Goal: Navigation & Orientation: Find specific page/section

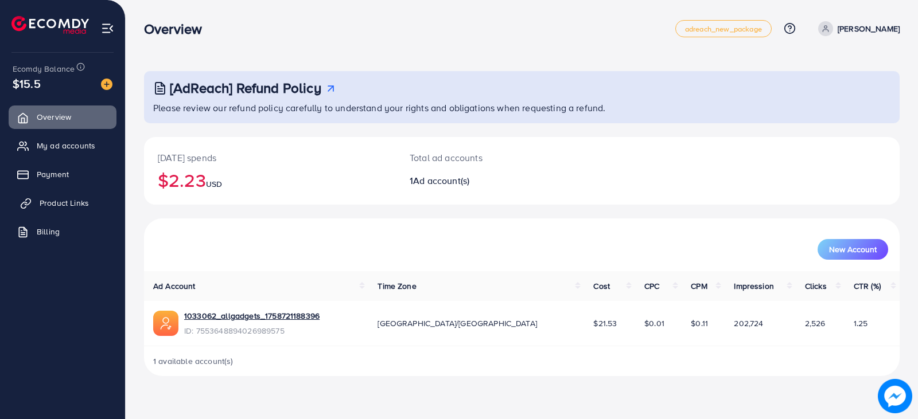
click at [100, 205] on link "Product Links" at bounding box center [63, 203] width 108 height 23
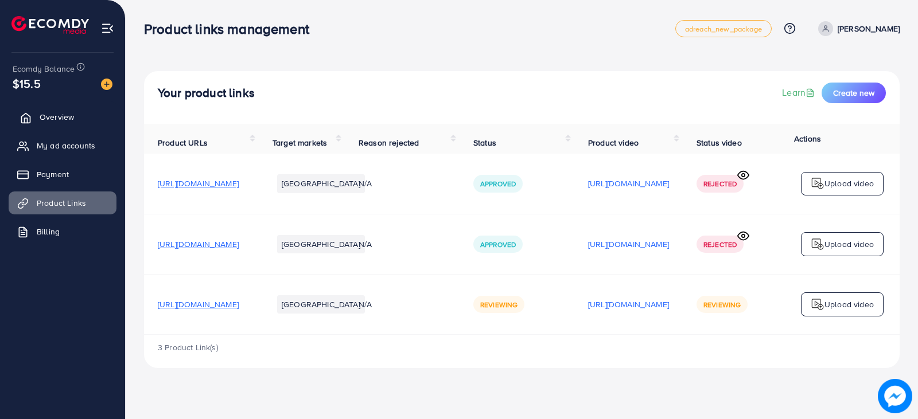
click at [53, 117] on span "Overview" at bounding box center [57, 116] width 34 height 11
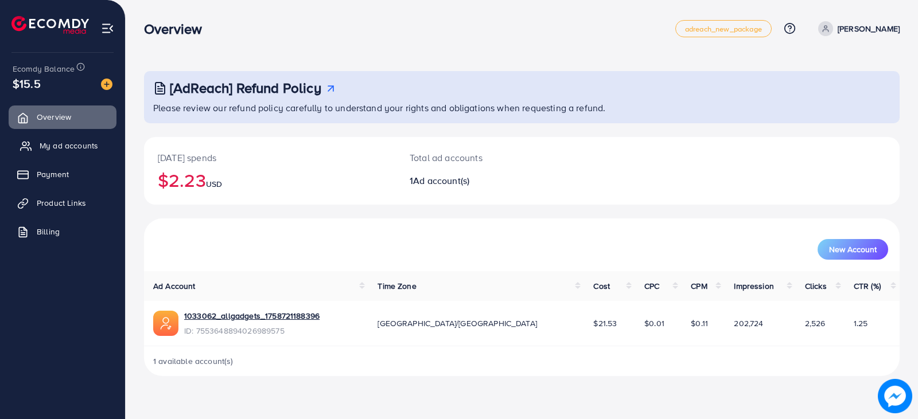
click at [73, 154] on link "My ad accounts" at bounding box center [63, 145] width 108 height 23
